Goal: Information Seeking & Learning: Learn about a topic

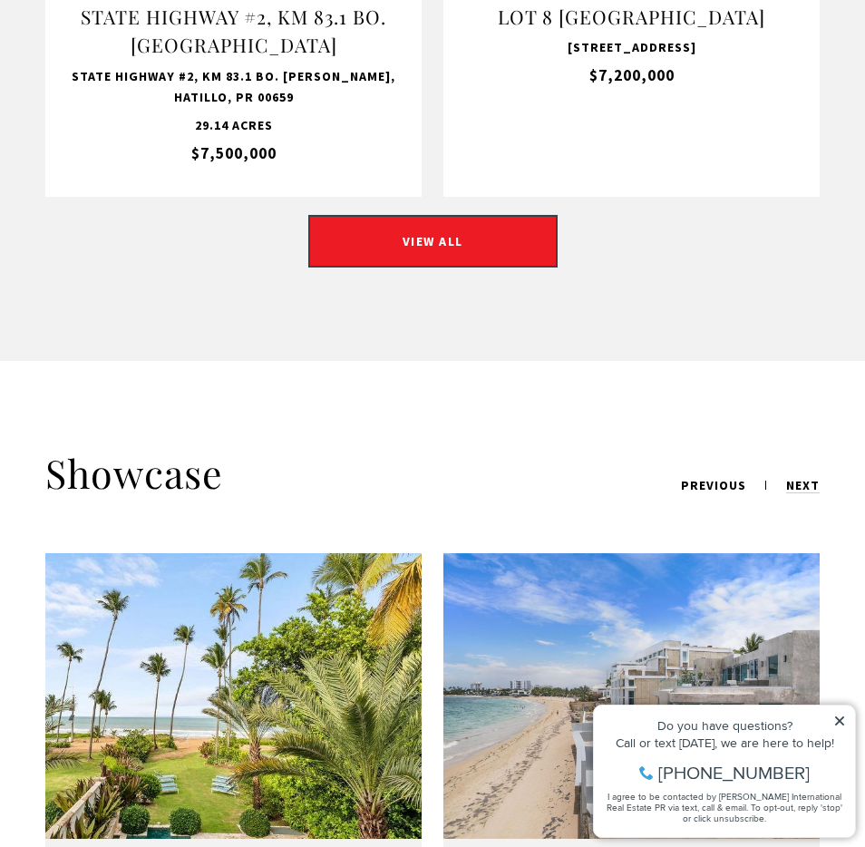
scroll to position [2410, 0]
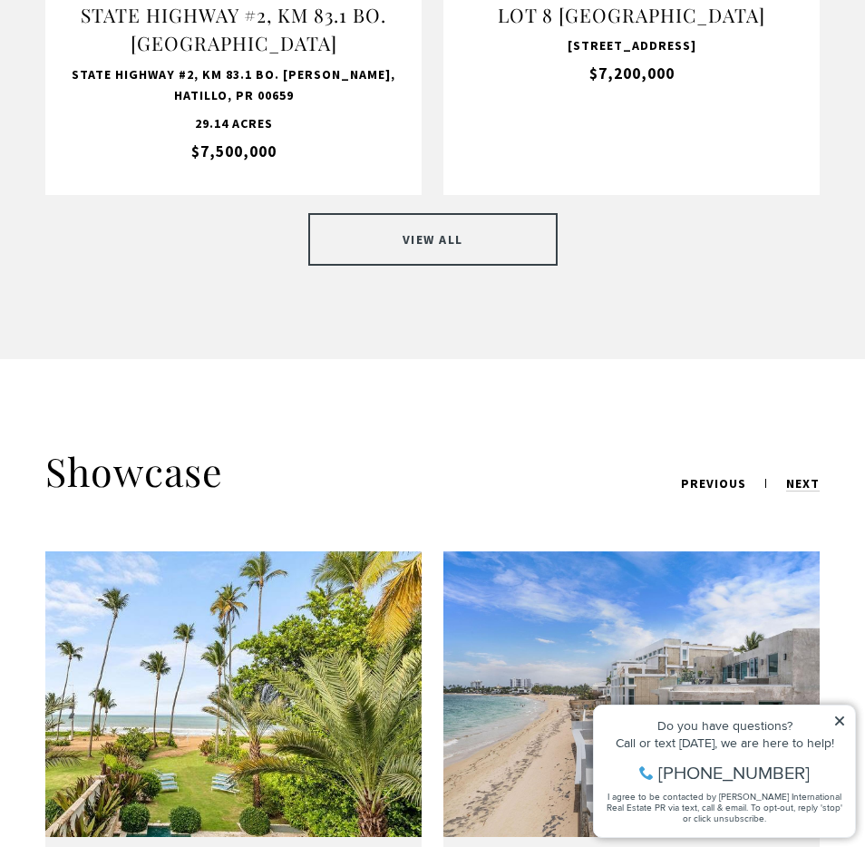
click at [428, 213] on link "VIEW ALL" at bounding box center [432, 239] width 249 height 53
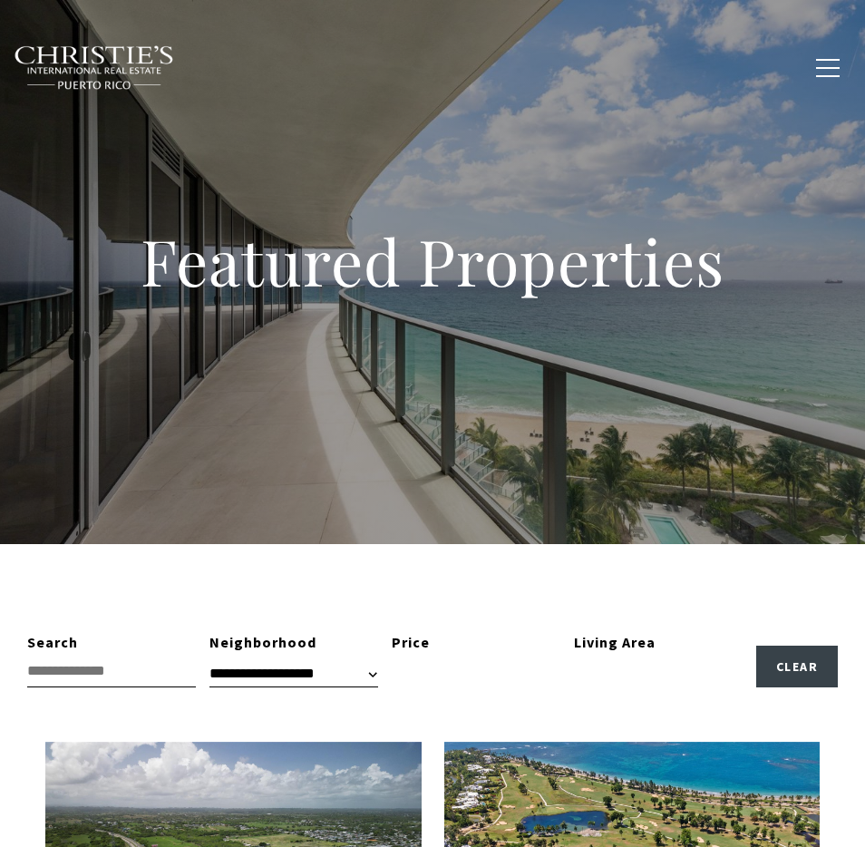
type input "**********"
type input "*********"
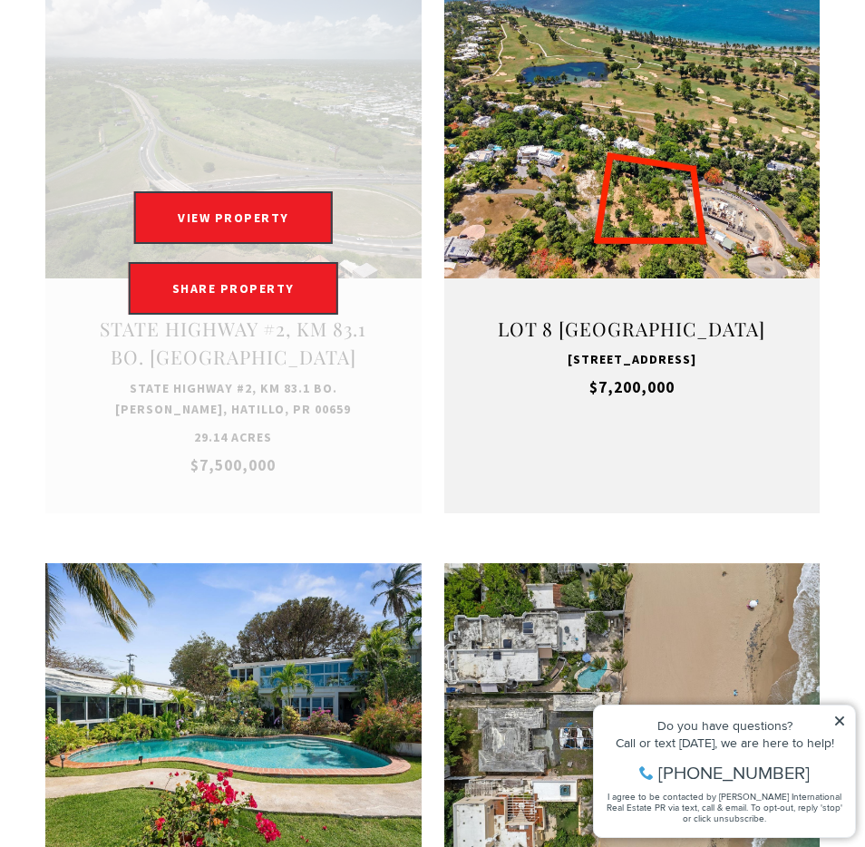
scroll to position [757, 0]
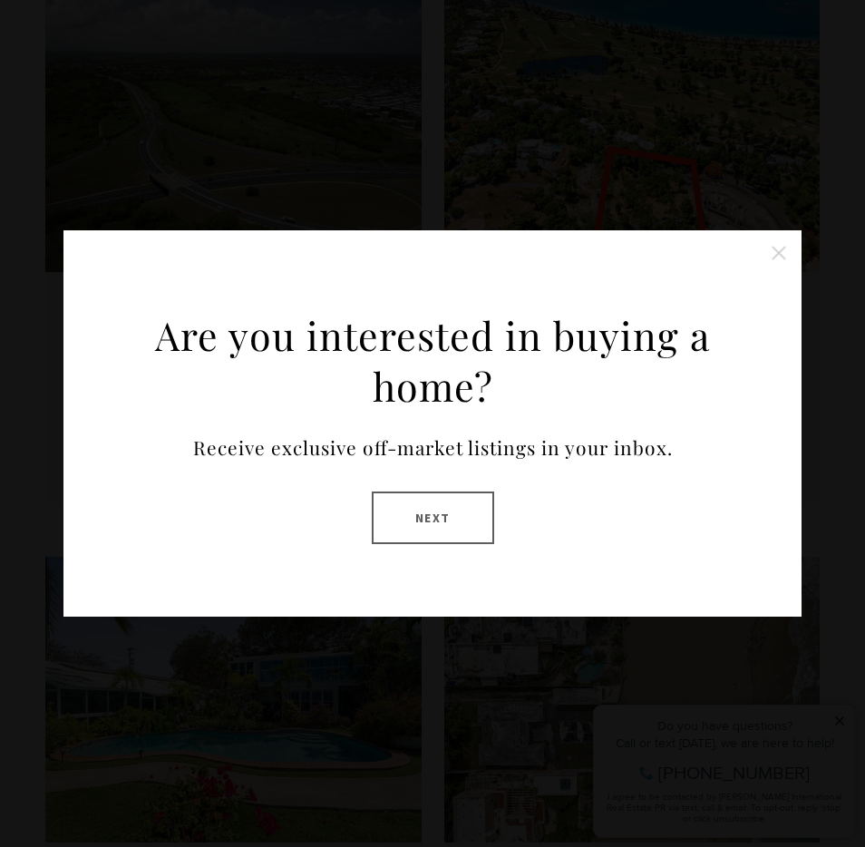
drag, startPoint x: 777, startPoint y: 249, endPoint x: 750, endPoint y: 359, distance: 113.0
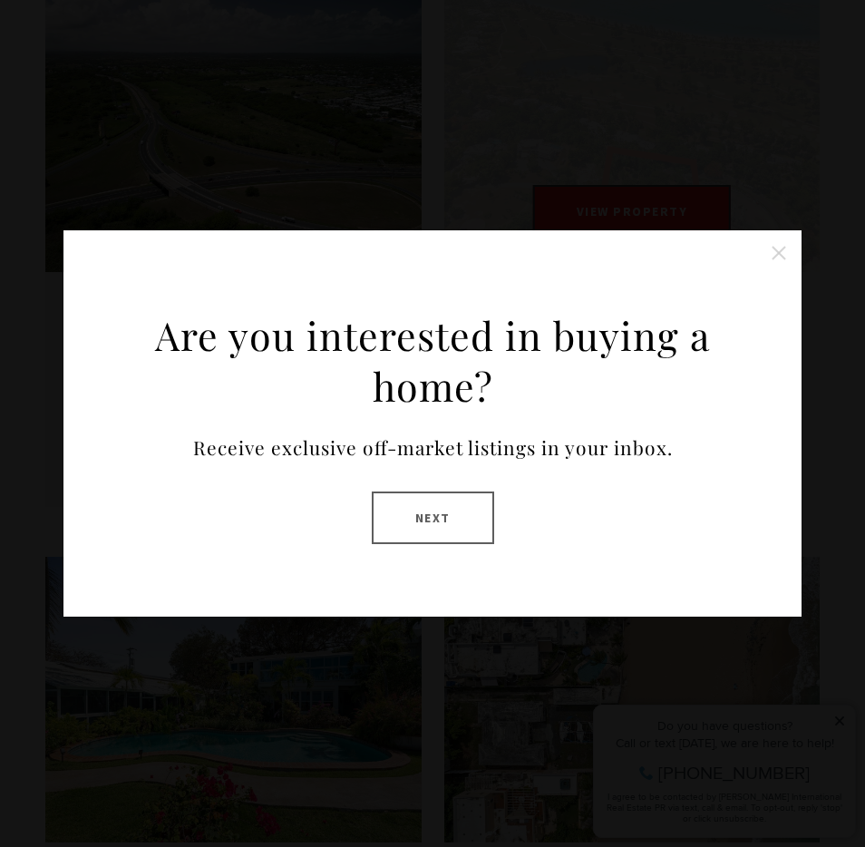
click at [777, 249] on button "Close this option" at bounding box center [779, 253] width 36 height 36
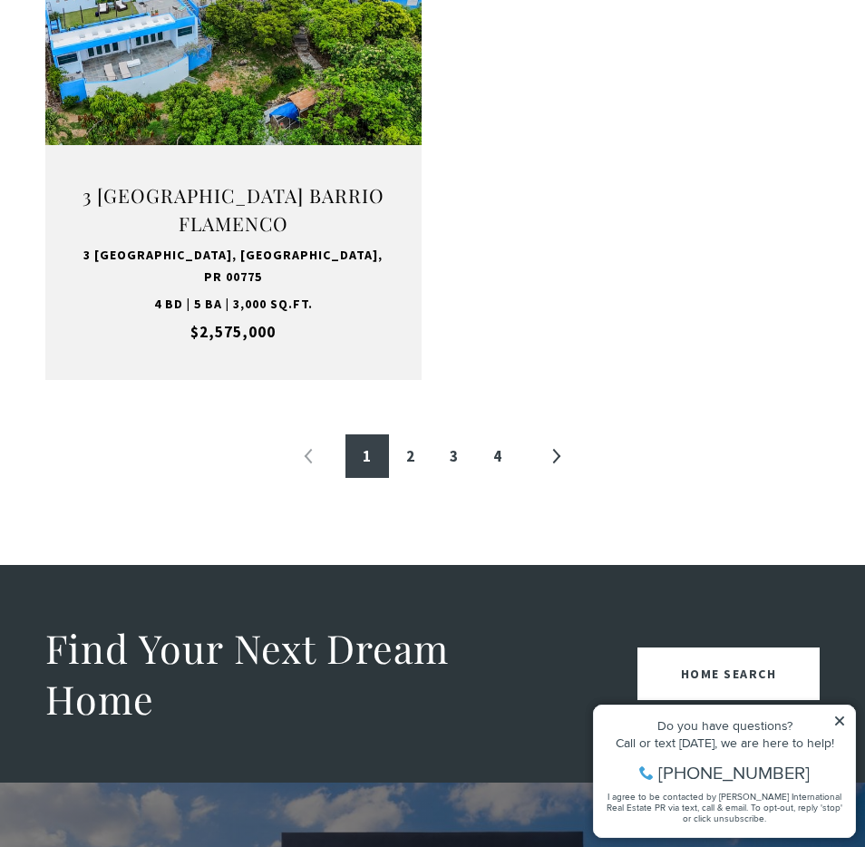
scroll to position [3151, 0]
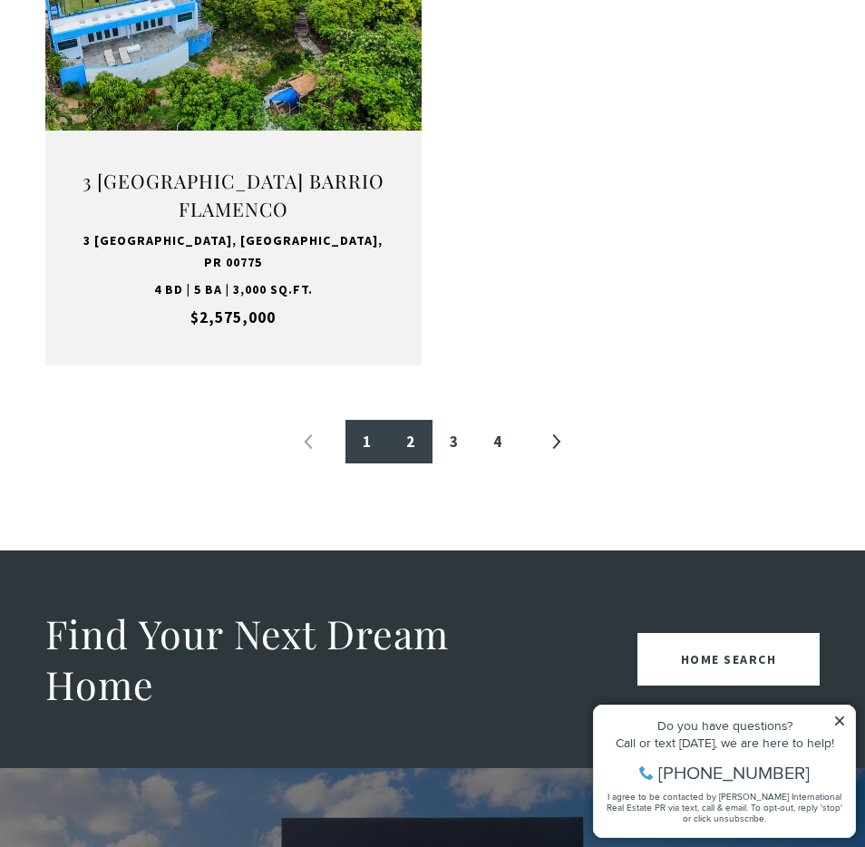
click at [412, 422] on link "2" at bounding box center [411, 442] width 44 height 44
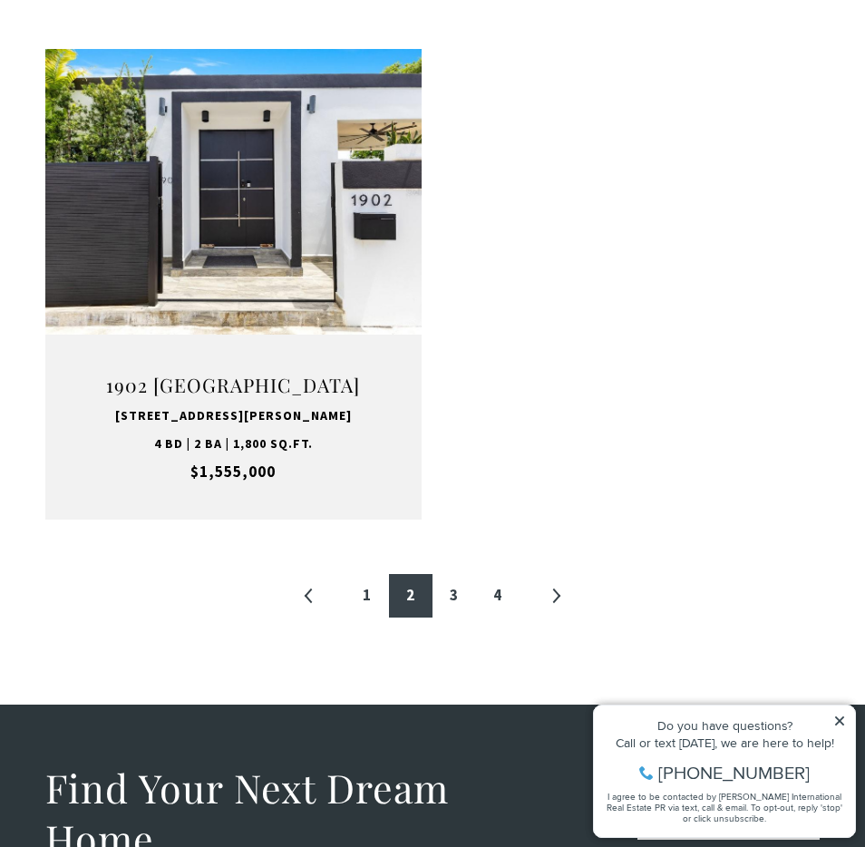
scroll to position [2952, 0]
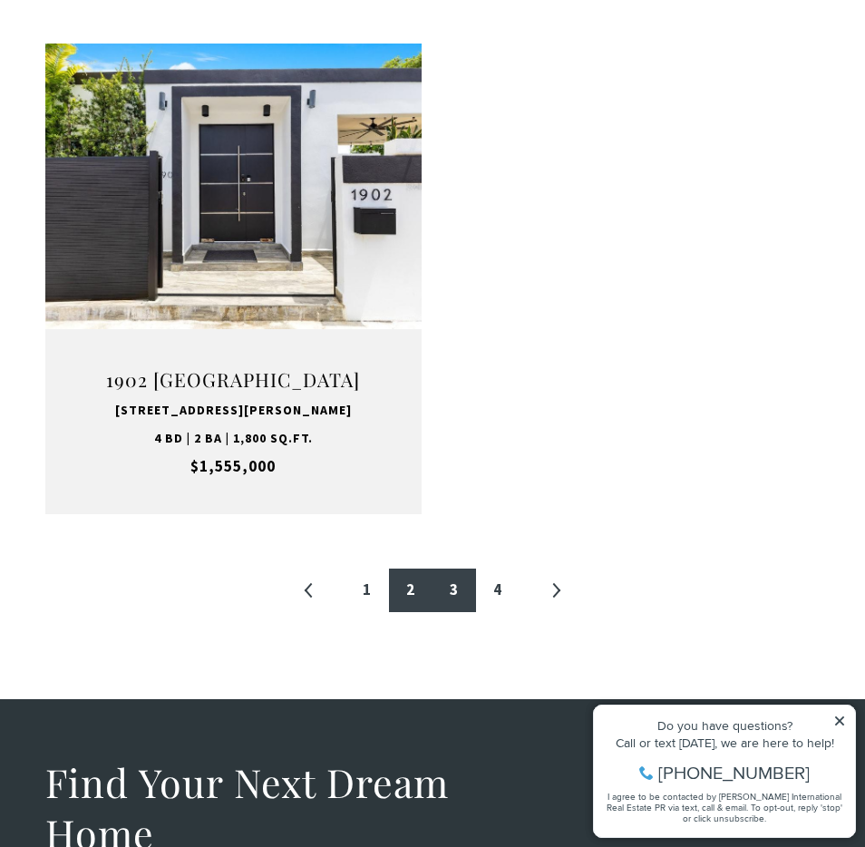
click at [460, 568] on link "3" at bounding box center [454, 590] width 44 height 44
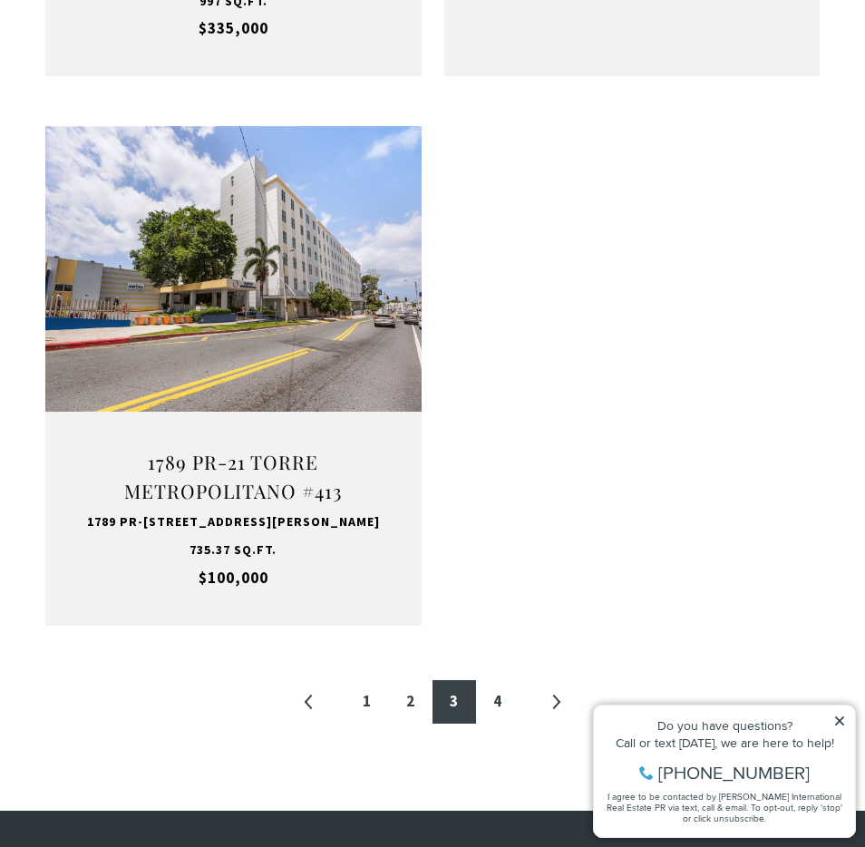
scroll to position [2868, 0]
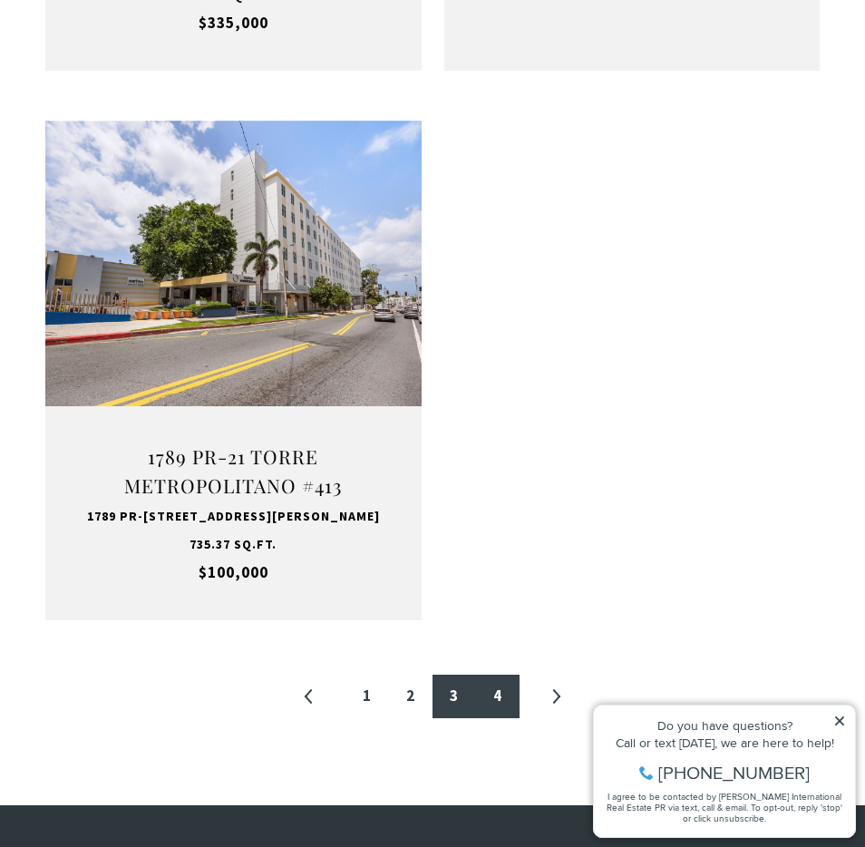
click at [499, 718] on link "4" at bounding box center [498, 696] width 44 height 44
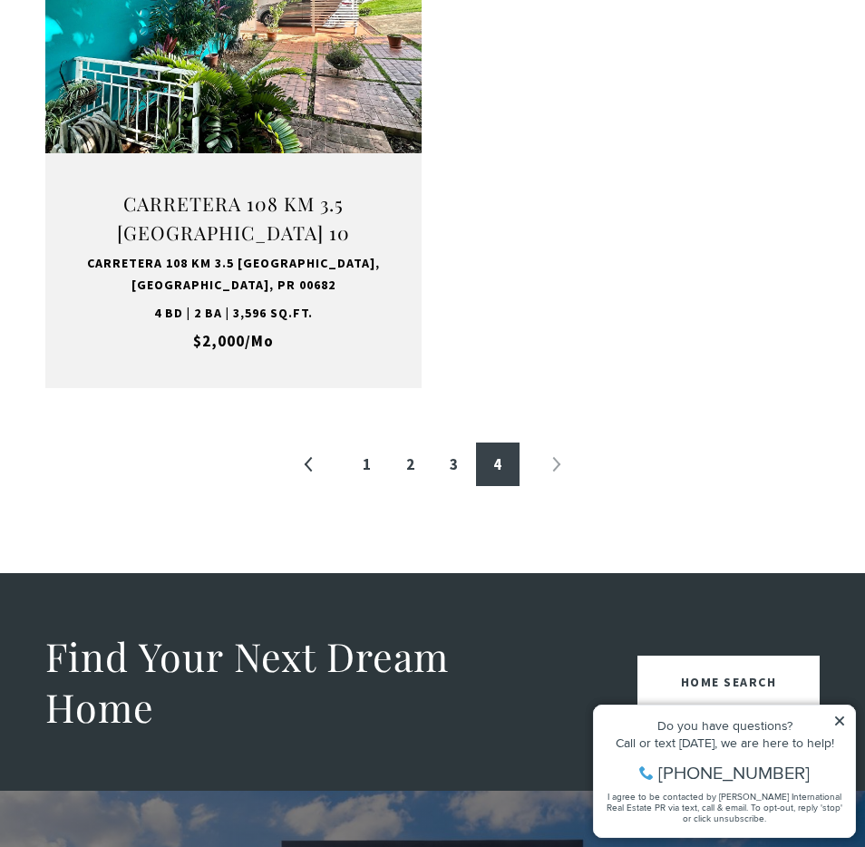
scroll to position [3096, 0]
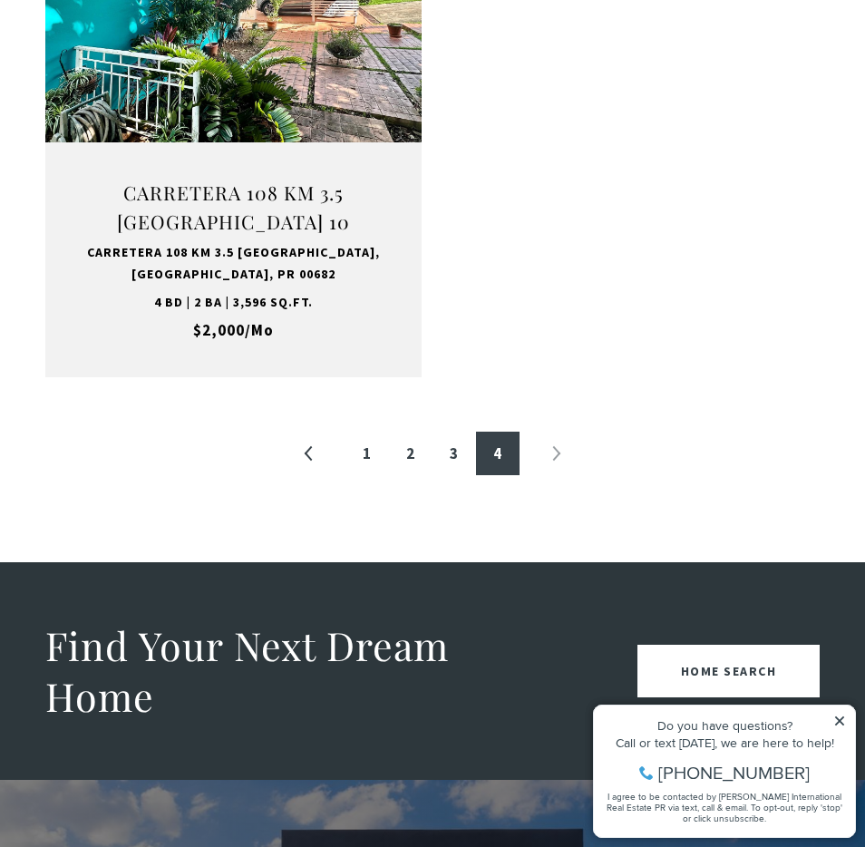
click at [557, 472] on li "»" at bounding box center [556, 453] width 44 height 44
click at [839, 716] on icon at bounding box center [839, 720] width 13 height 13
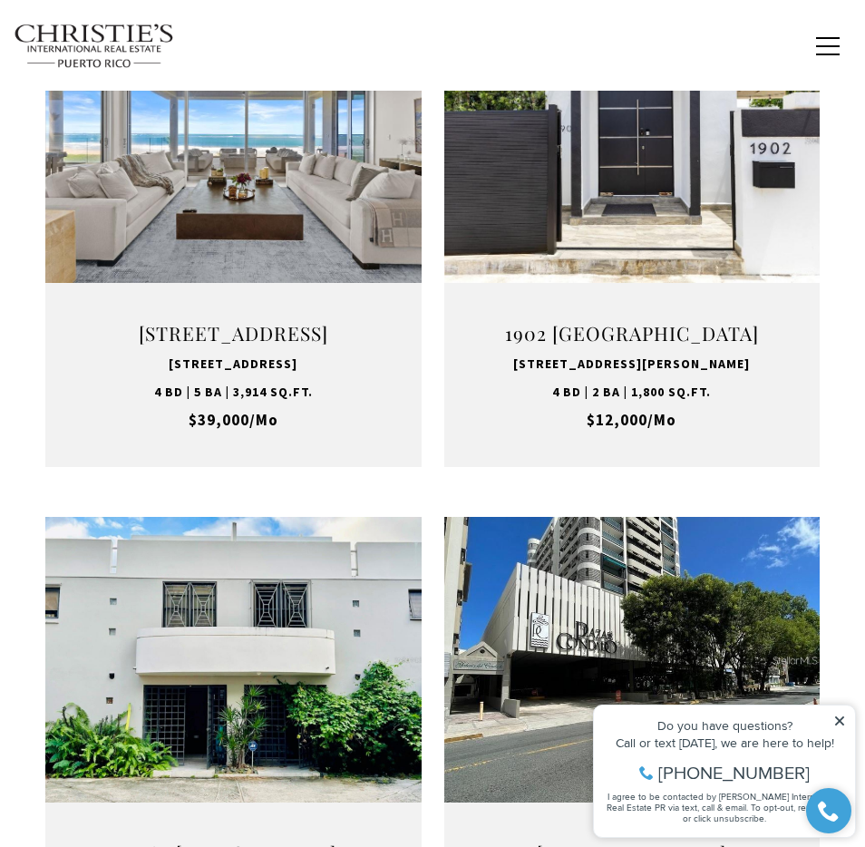
scroll to position [431, 0]
